Goal: Book appointment/travel/reservation

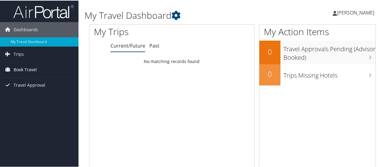
click at [33, 67] on span "Book Travel" at bounding box center [25, 68] width 23 height 15
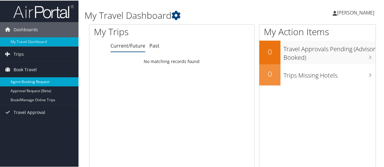
click at [25, 78] on link "Agent Booking Request" at bounding box center [39, 80] width 79 height 9
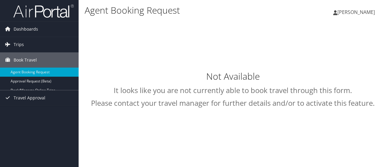
type input "Raymond Alan Brown"
select select "uva@cbtravel.com"
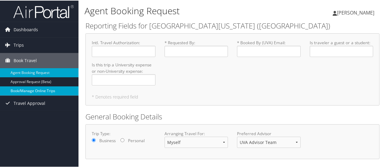
click at [28, 87] on link "Book/Manage Online Trips" at bounding box center [39, 90] width 79 height 9
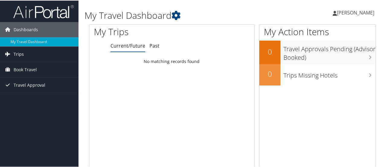
click at [35, 50] on link "Trips" at bounding box center [39, 53] width 79 height 15
click at [27, 94] on span "Book Travel" at bounding box center [25, 96] width 23 height 15
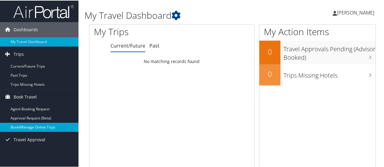
click at [31, 129] on link "Book/Manage Online Trips" at bounding box center [39, 126] width 79 height 9
